Goal: Information Seeking & Learning: Find specific page/section

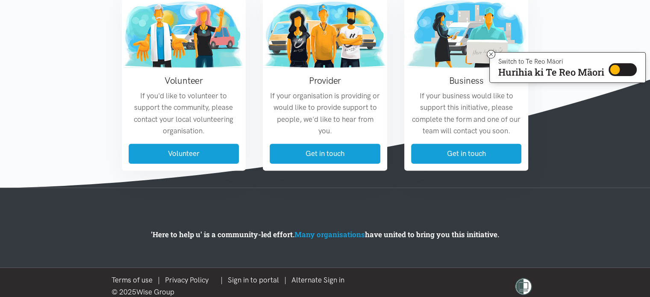
scroll to position [1077, 0]
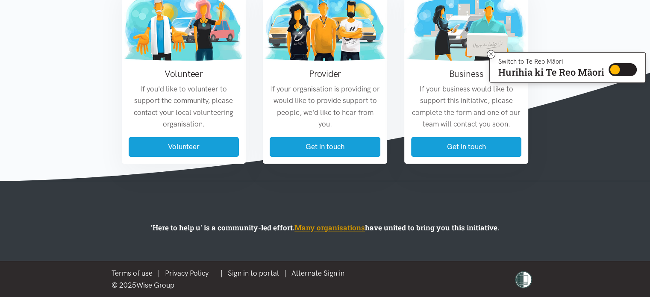
click at [335, 231] on link "Many organisations" at bounding box center [330, 228] width 71 height 10
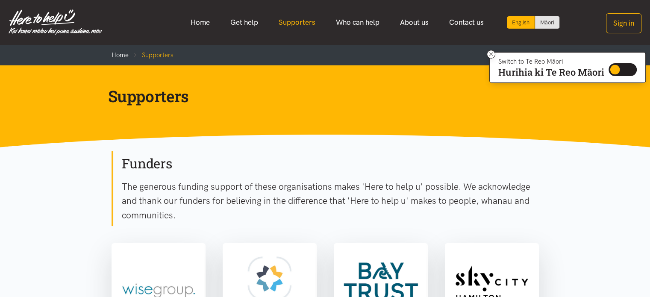
click at [302, 21] on link "Supporters" at bounding box center [296, 22] width 57 height 18
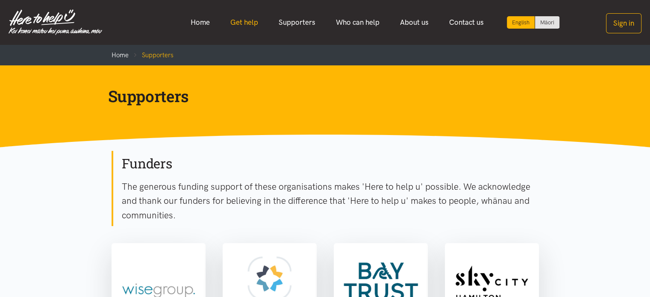
click at [245, 23] on link "Get help" at bounding box center [244, 22] width 48 height 18
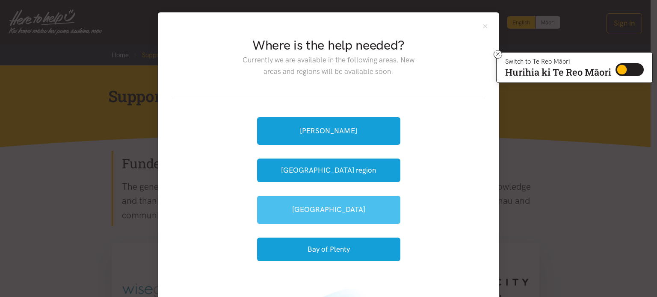
click at [347, 217] on link "[GEOGRAPHIC_DATA]" at bounding box center [328, 210] width 143 height 28
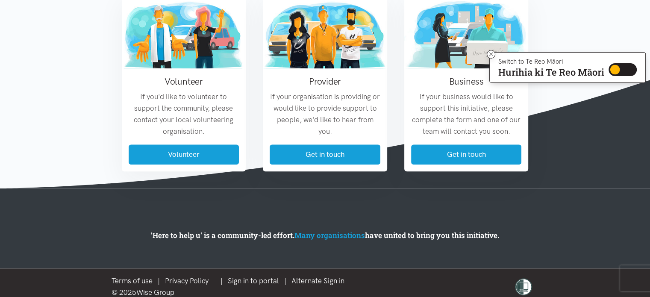
scroll to position [786, 0]
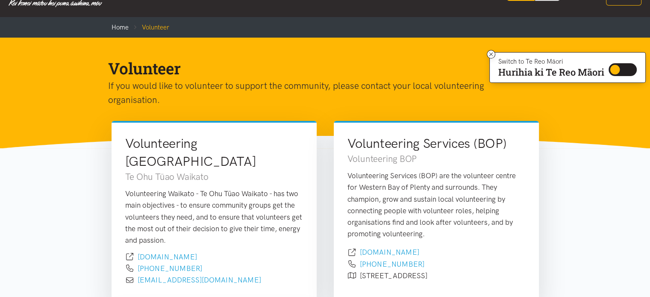
scroll to position [43, 0]
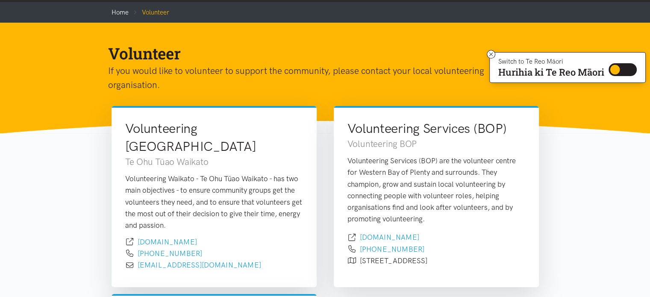
click at [410, 147] on h3 "Volunteering BOP" at bounding box center [437, 144] width 178 height 12
